Goal: Task Accomplishment & Management: Manage account settings

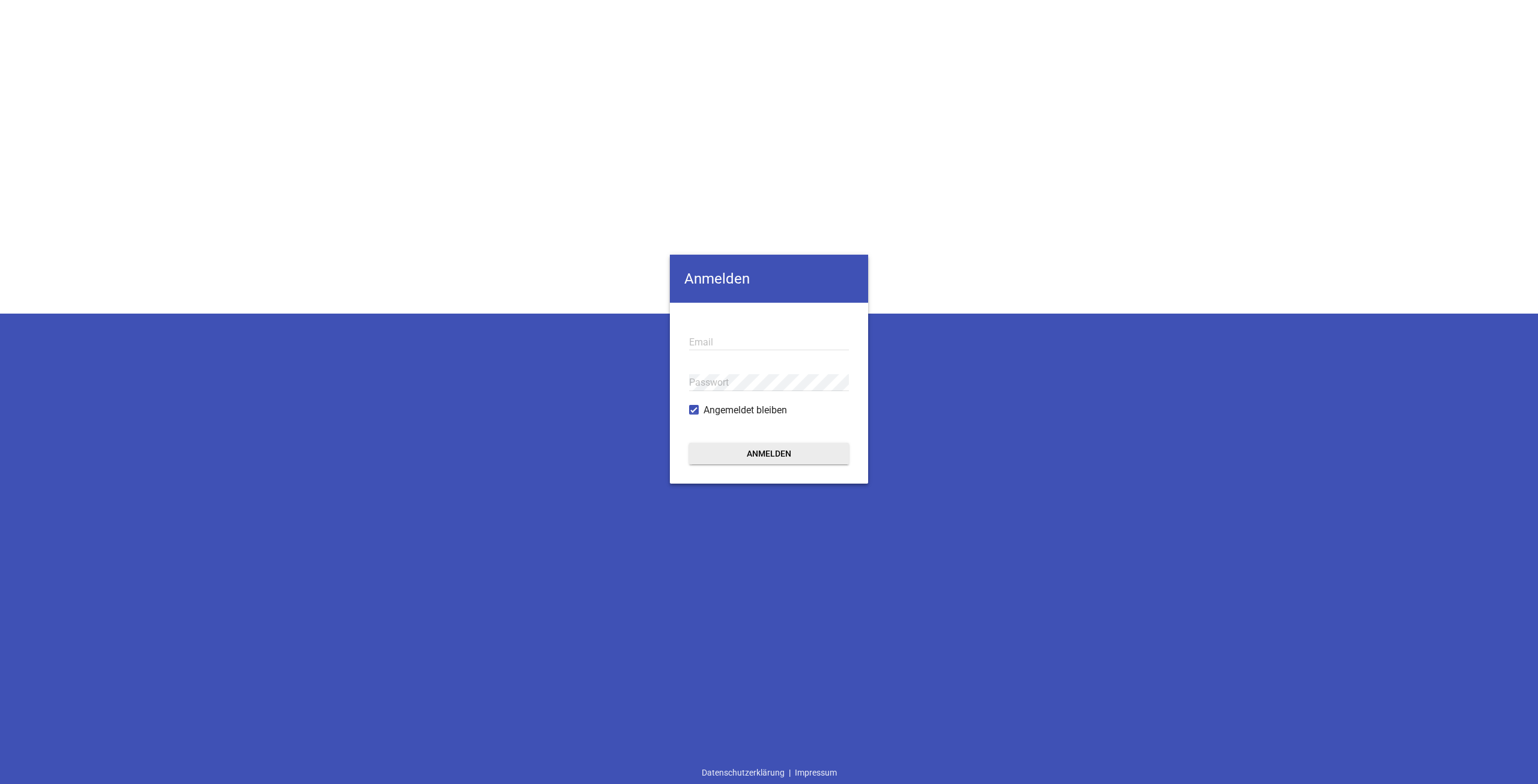
type input "[EMAIL_ADDRESS][DOMAIN_NAME]"
click at [735, 458] on button "Anmelden" at bounding box center [769, 453] width 160 height 22
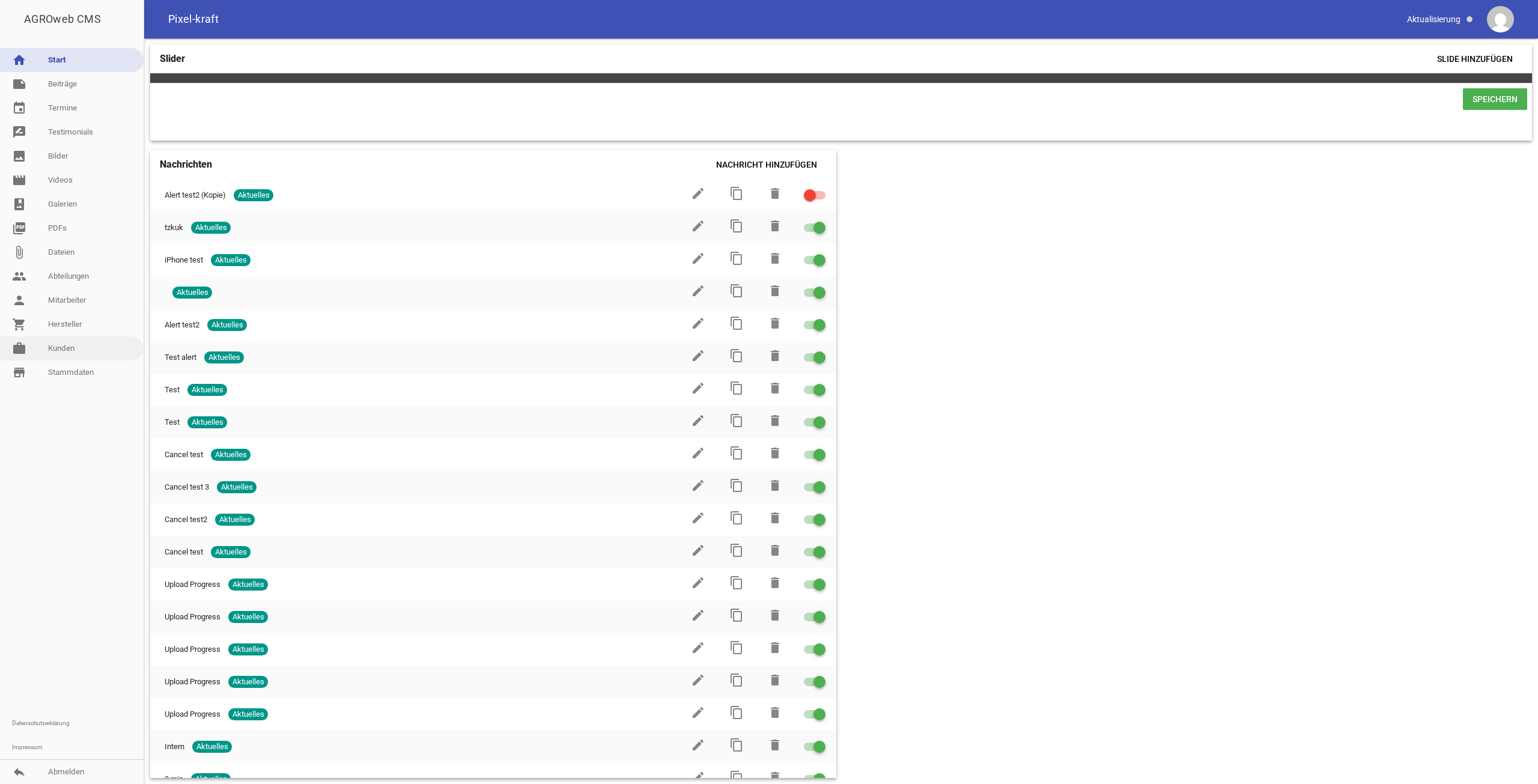
click at [43, 350] on link "work [PERSON_NAME]" at bounding box center [71, 348] width 144 height 24
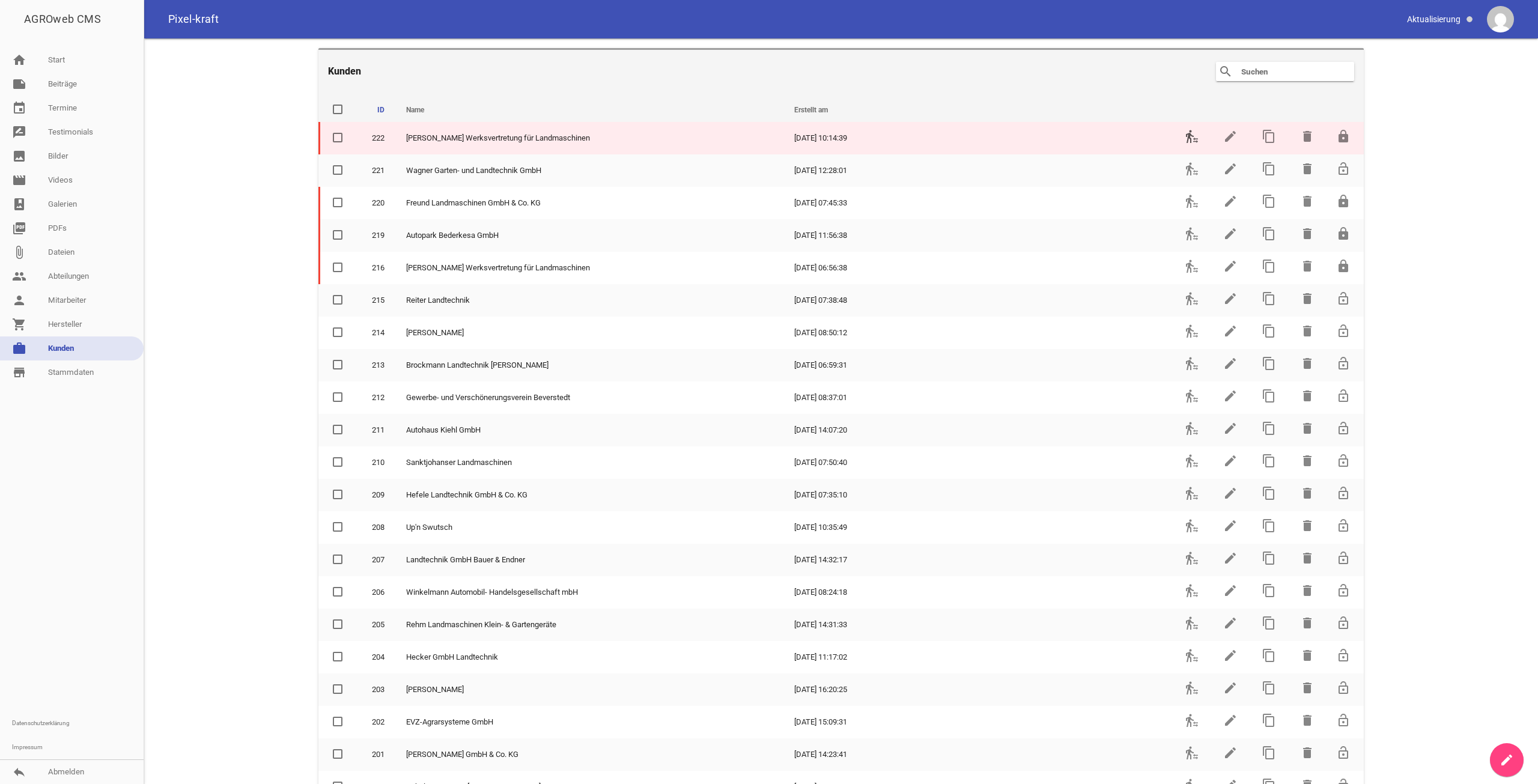
click at [1189, 141] on icon "transfer_within_a_station" at bounding box center [1191, 136] width 15 height 15
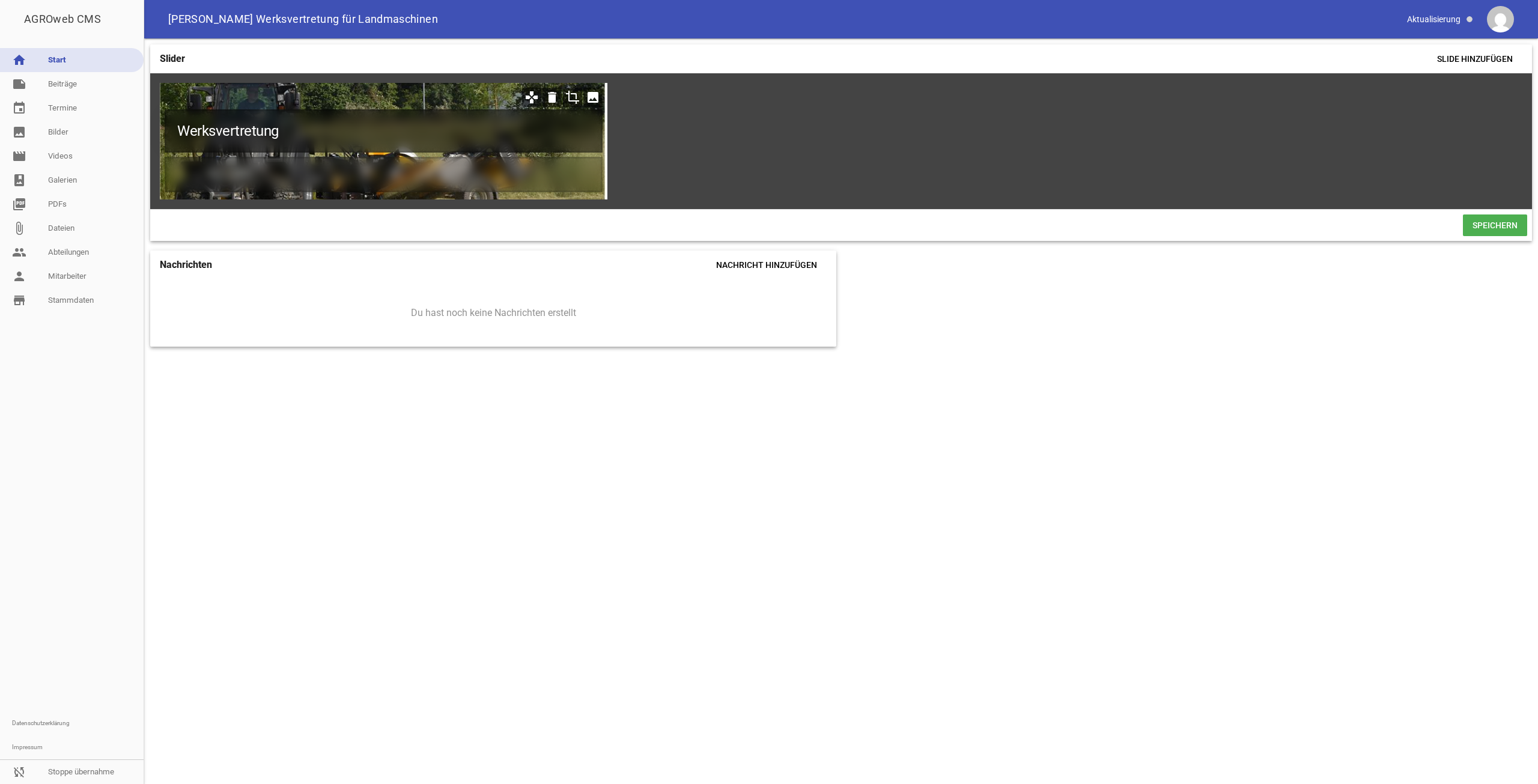
click at [365, 135] on h1 "Werksvertretung" at bounding box center [383, 131] width 438 height 43
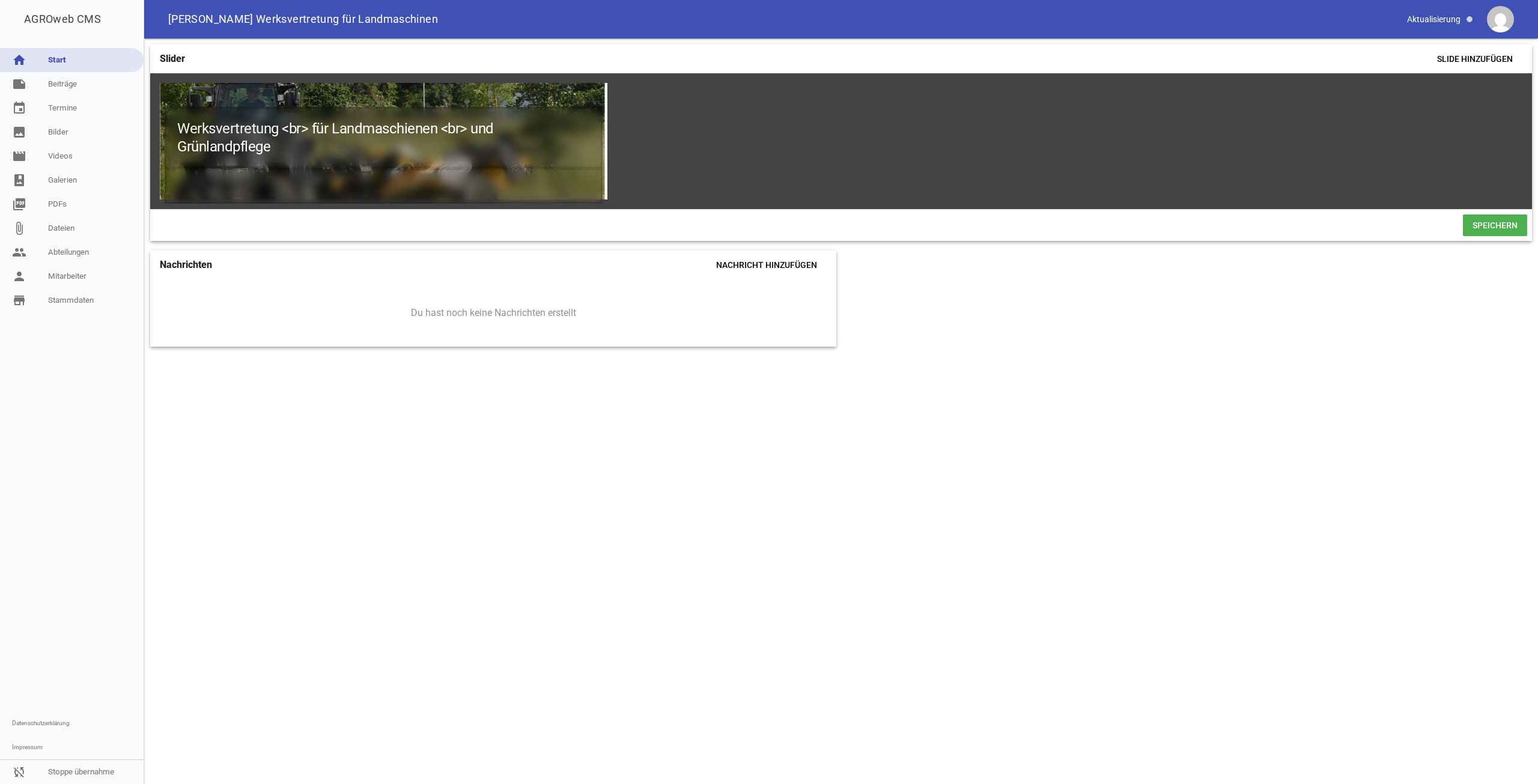
click at [411, 204] on div "Werksvertretung <br> für Landmaschienen <br> und Grünlandpflege games delete cr…" at bounding box center [841, 141] width 1382 height 136
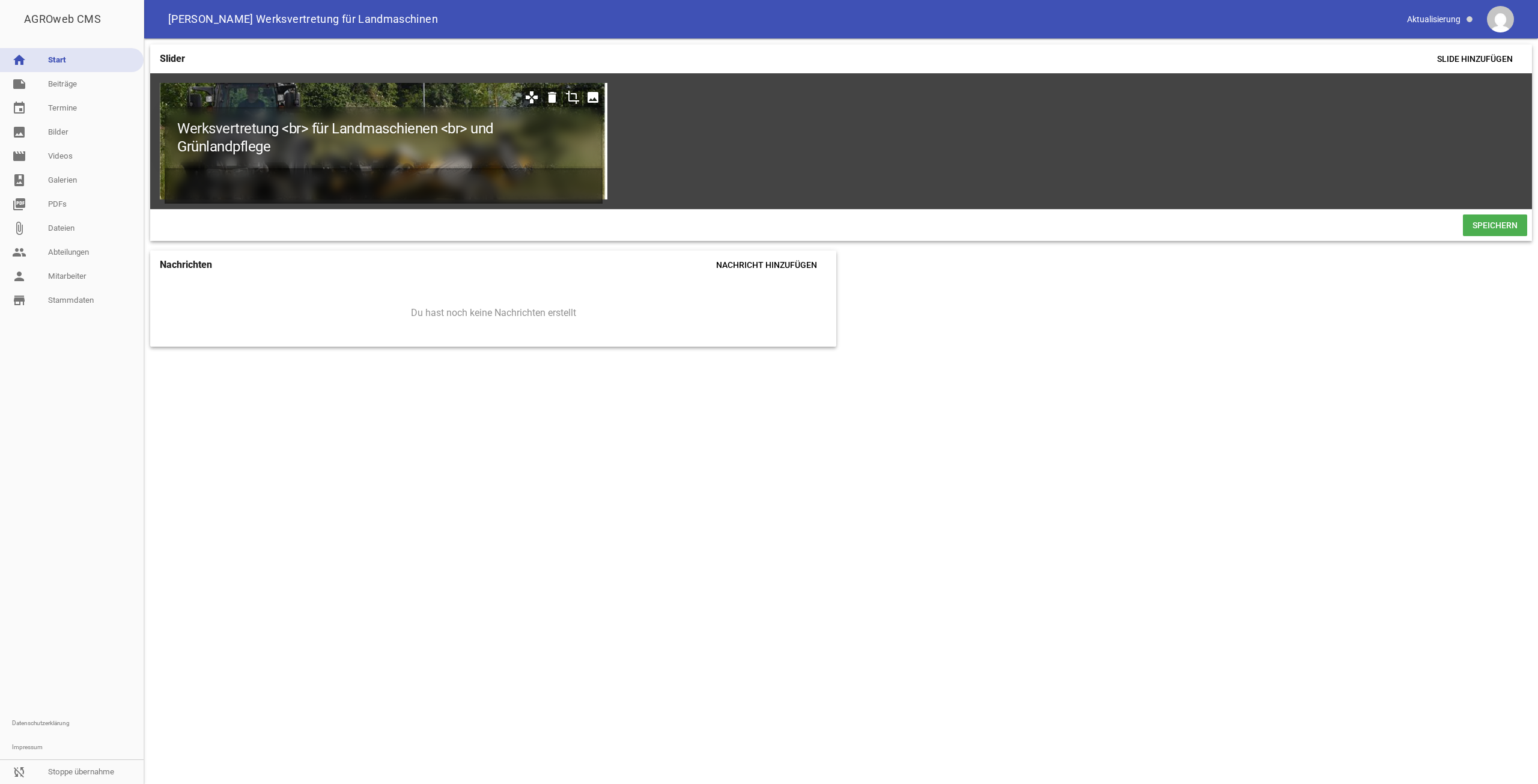
click at [406, 195] on h2 at bounding box center [383, 186] width 438 height 35
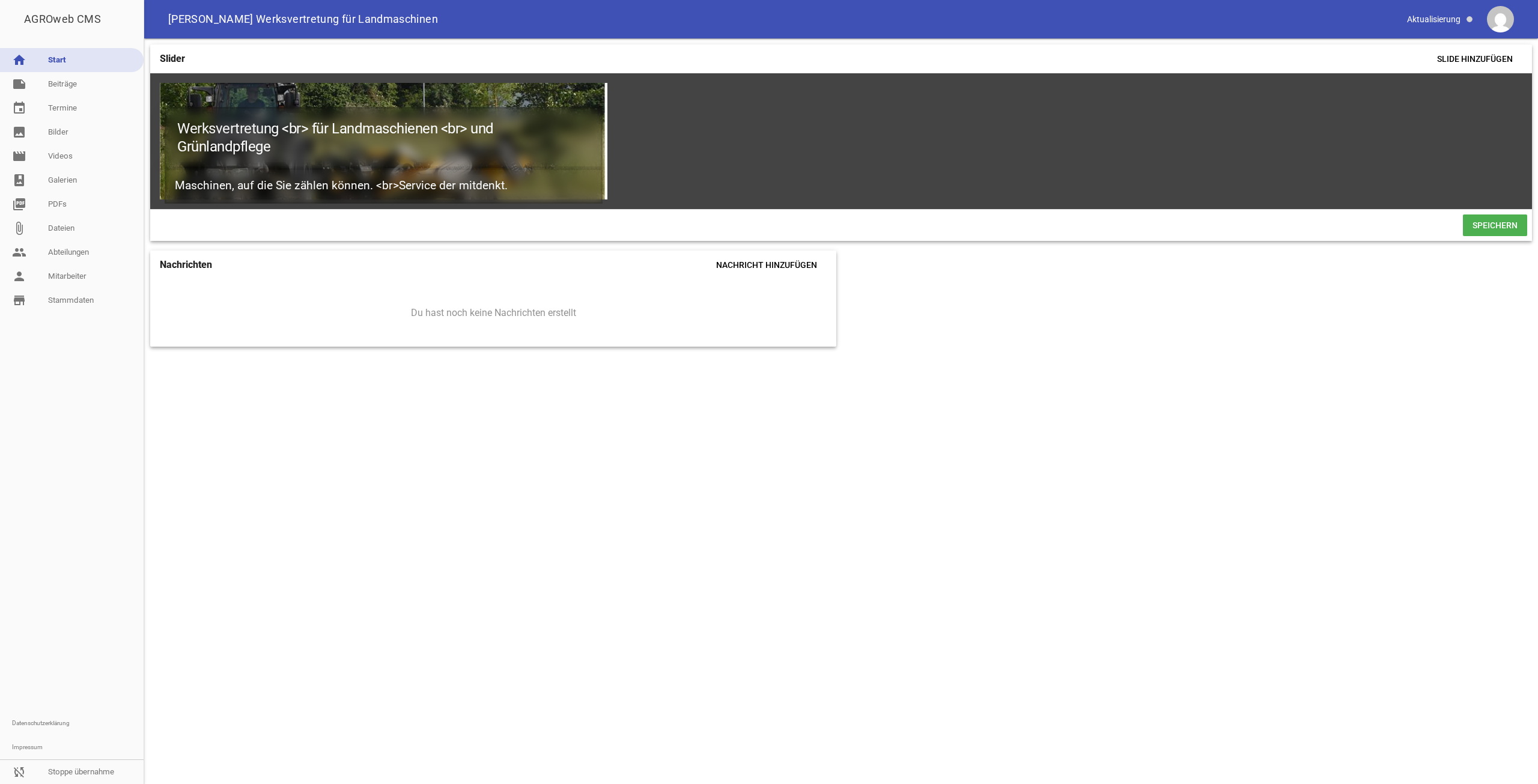
click at [1481, 233] on span "Speichern" at bounding box center [1495, 225] width 65 height 22
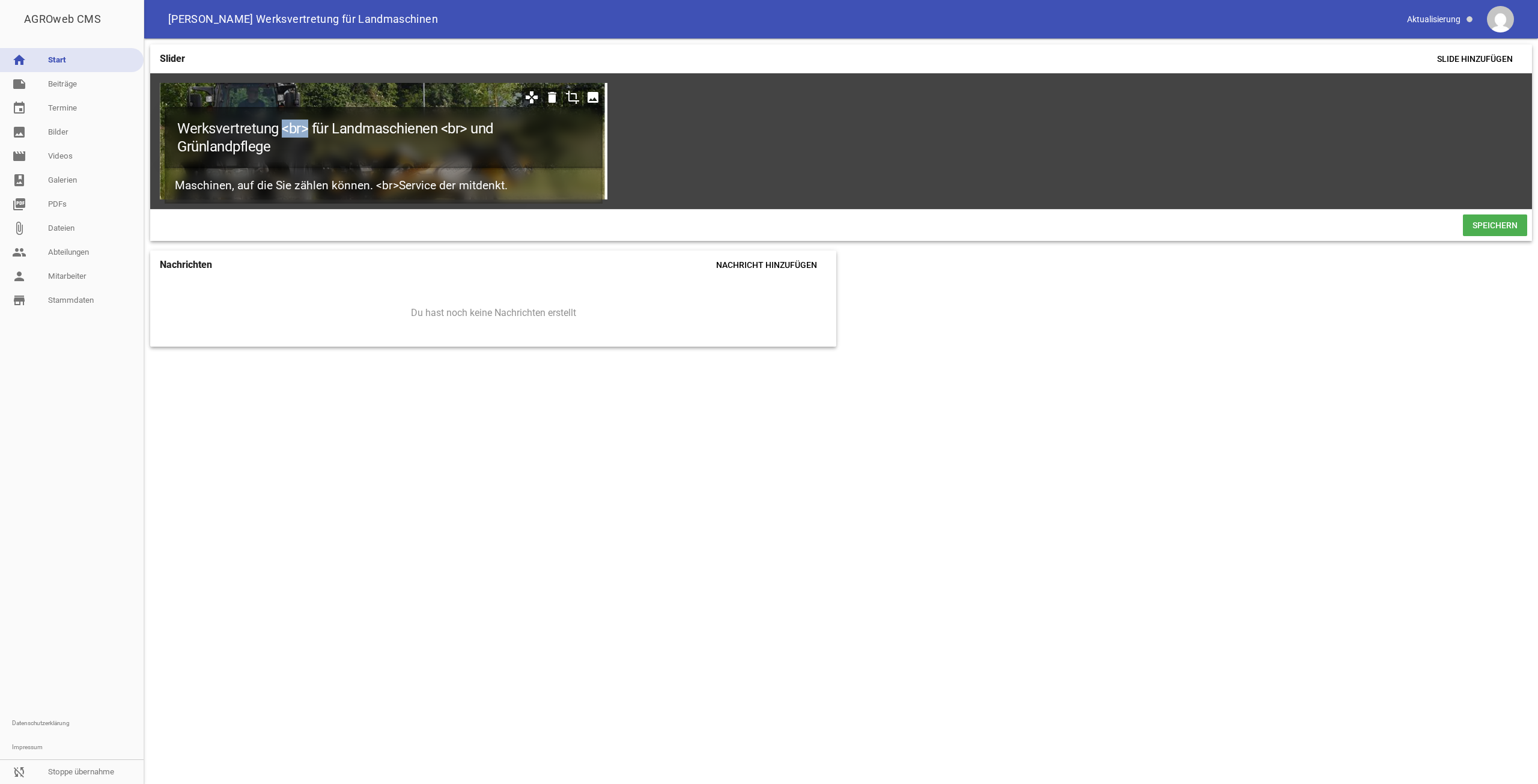
drag, startPoint x: 306, startPoint y: 122, endPoint x: 282, endPoint y: 123, distance: 24.0
click at [282, 123] on h1 "Werksvertretung <br> für Landmaschienen <br> und Grünlandpflege" at bounding box center [383, 137] width 438 height 62
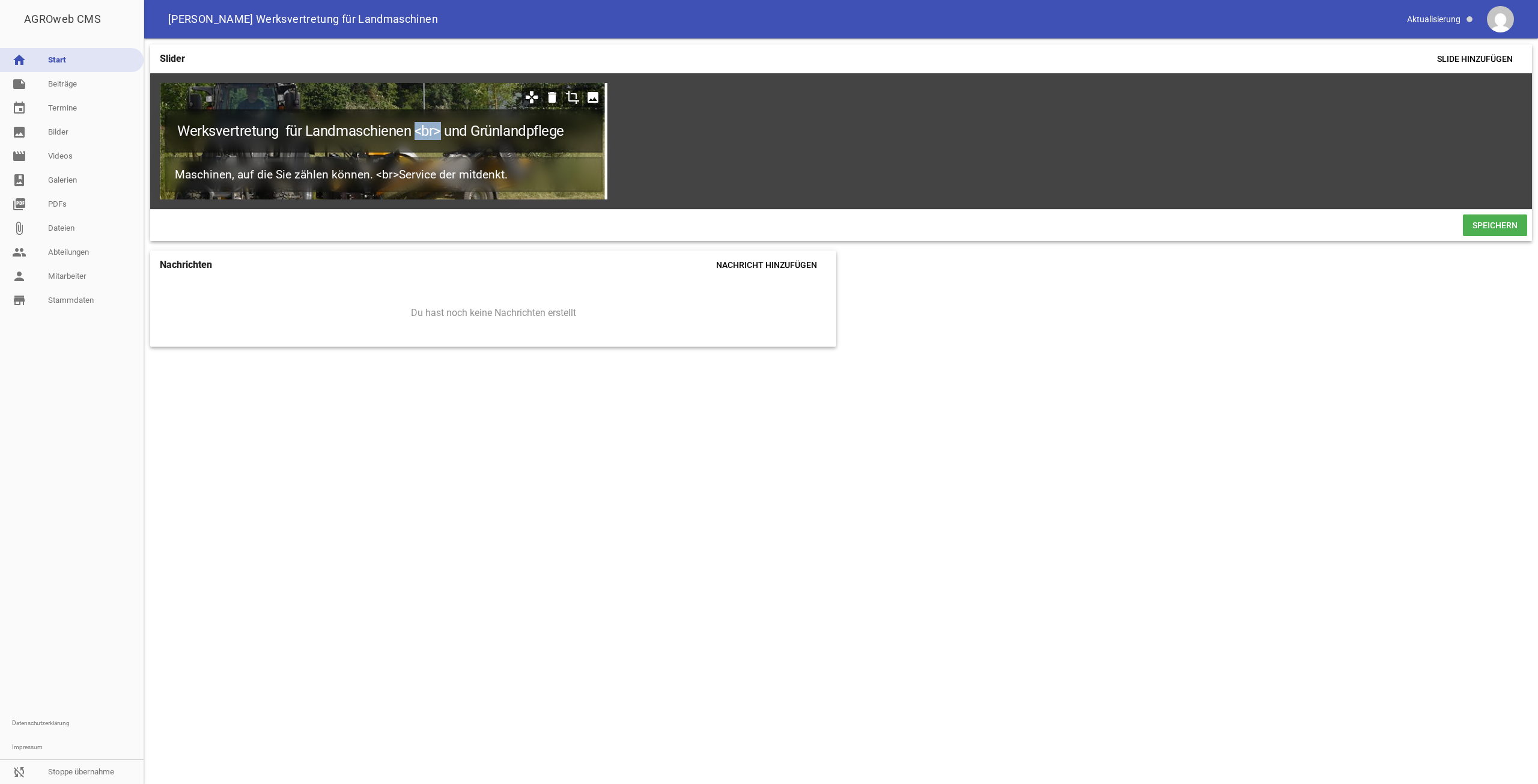
drag, startPoint x: 442, startPoint y: 132, endPoint x: 416, endPoint y: 133, distance: 26.0
click at [416, 133] on h1 "Werksvertretung für Landmaschienen <br> und Grünlandpflege" at bounding box center [383, 131] width 438 height 43
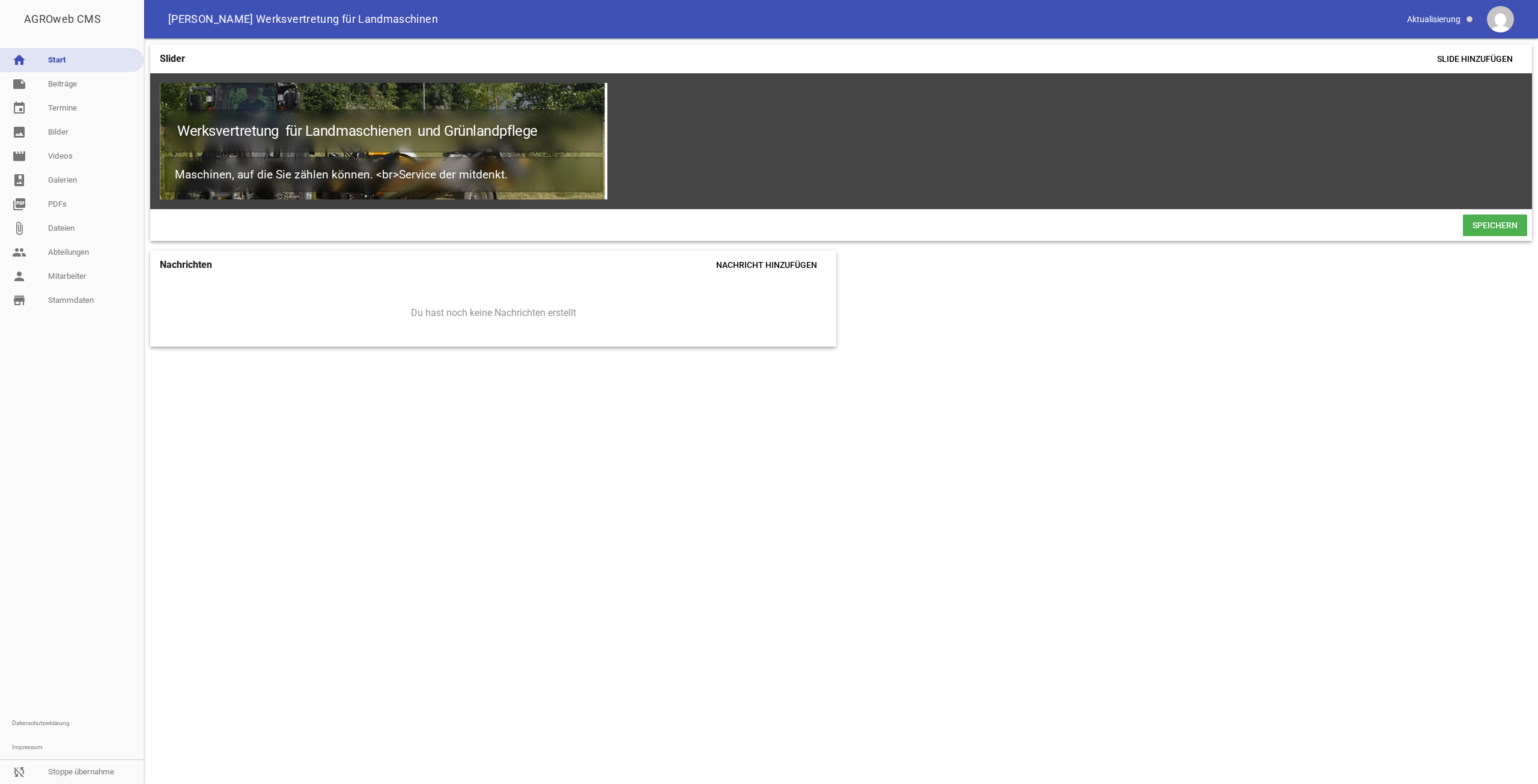
click at [1482, 236] on span "Speichern" at bounding box center [1495, 225] width 65 height 22
click at [1489, 236] on span "Speichern" at bounding box center [1495, 225] width 65 height 22
